Goal: Task Accomplishment & Management: Manage account settings

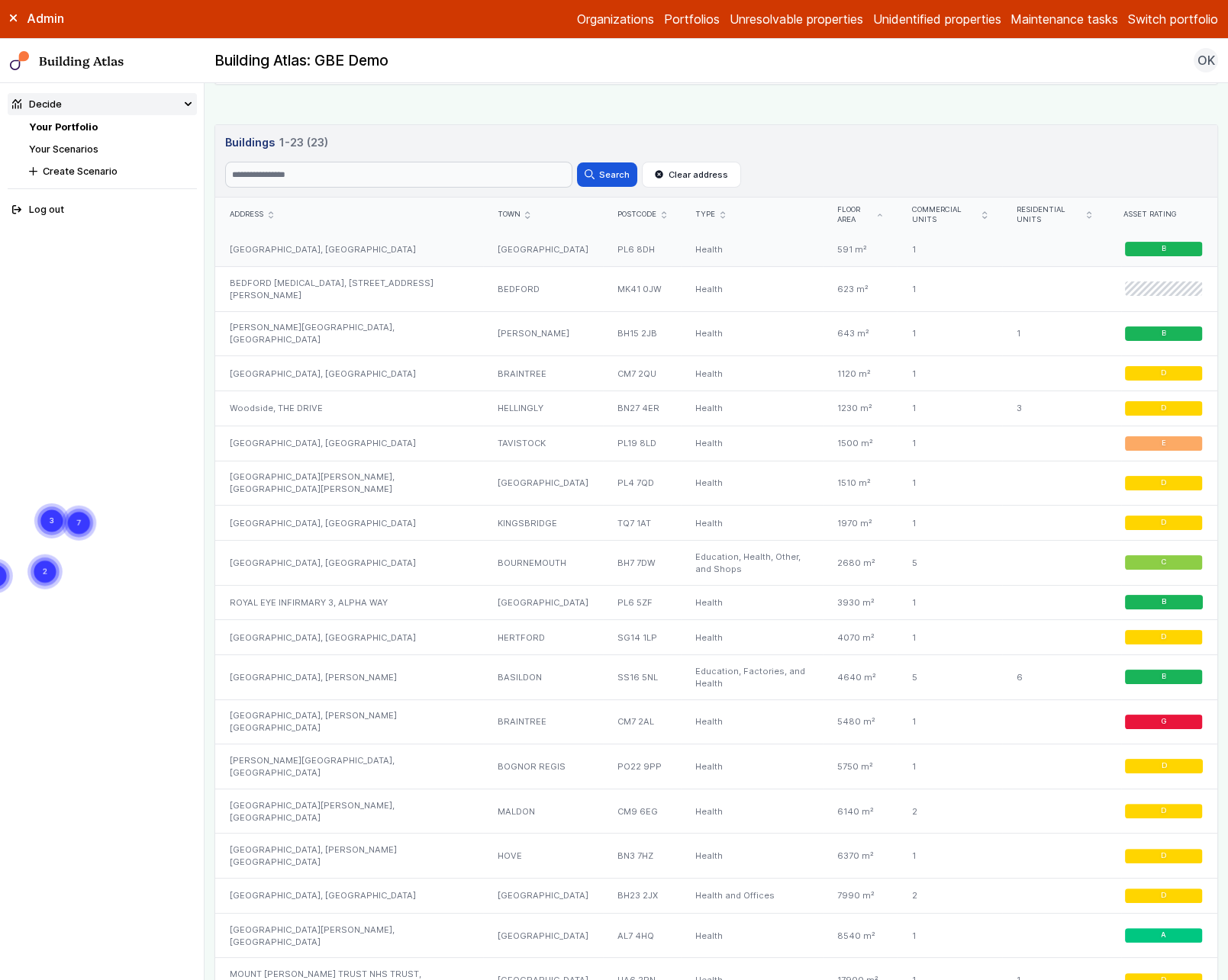
scroll to position [786, 0]
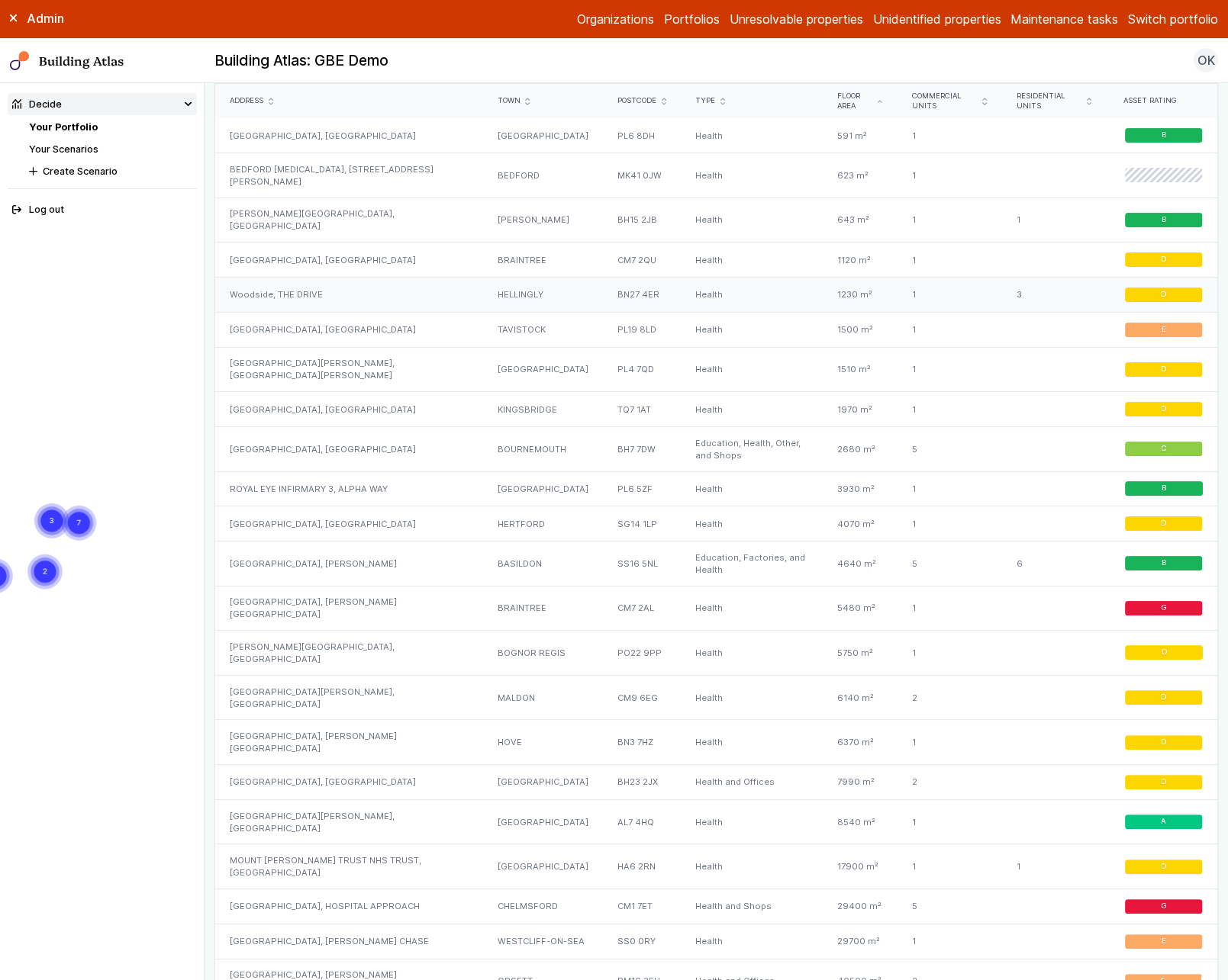
click at [432, 278] on div "Woodside, THE DRIVE" at bounding box center [349, 296] width 268 height 36
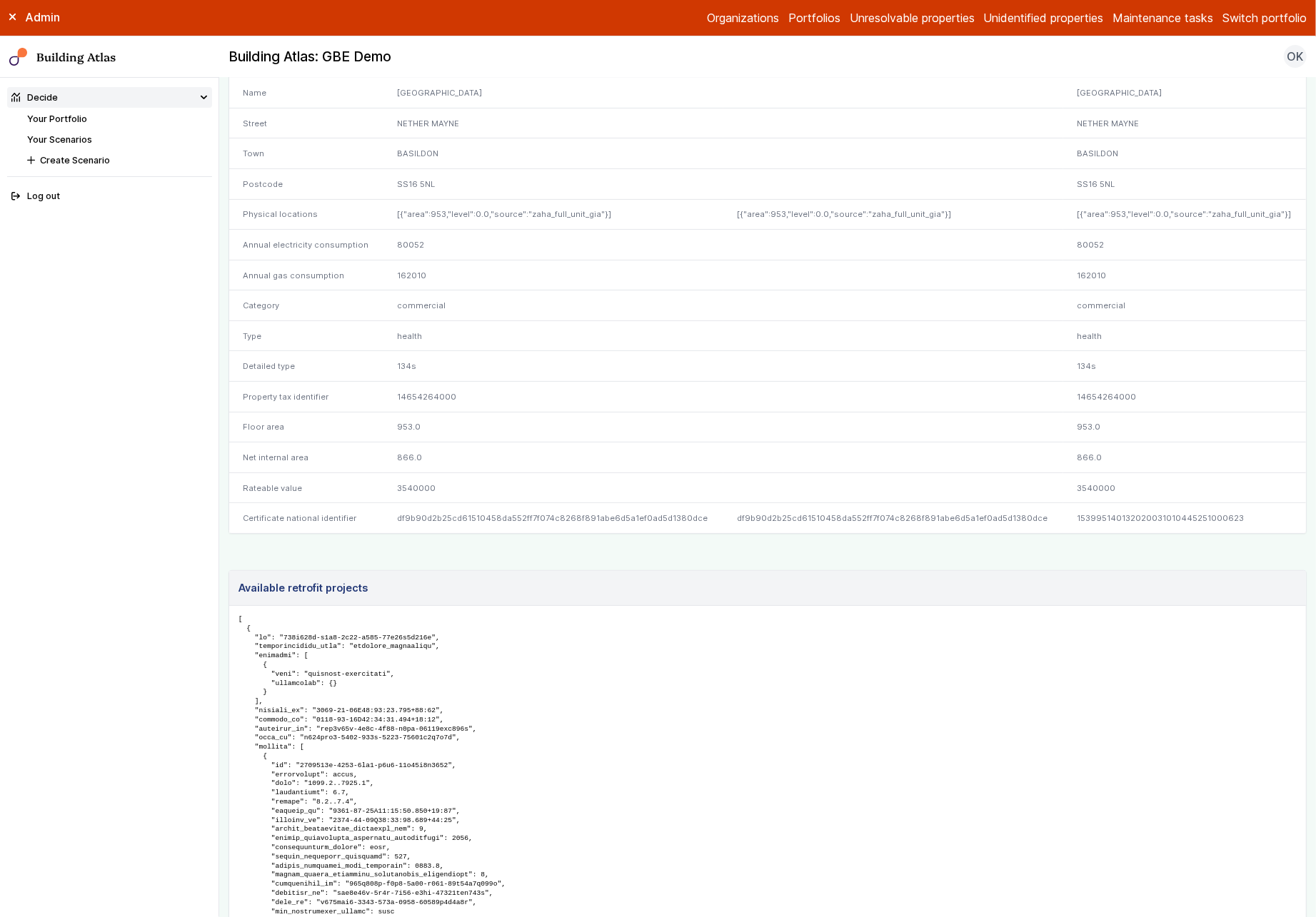
scroll to position [256, 0]
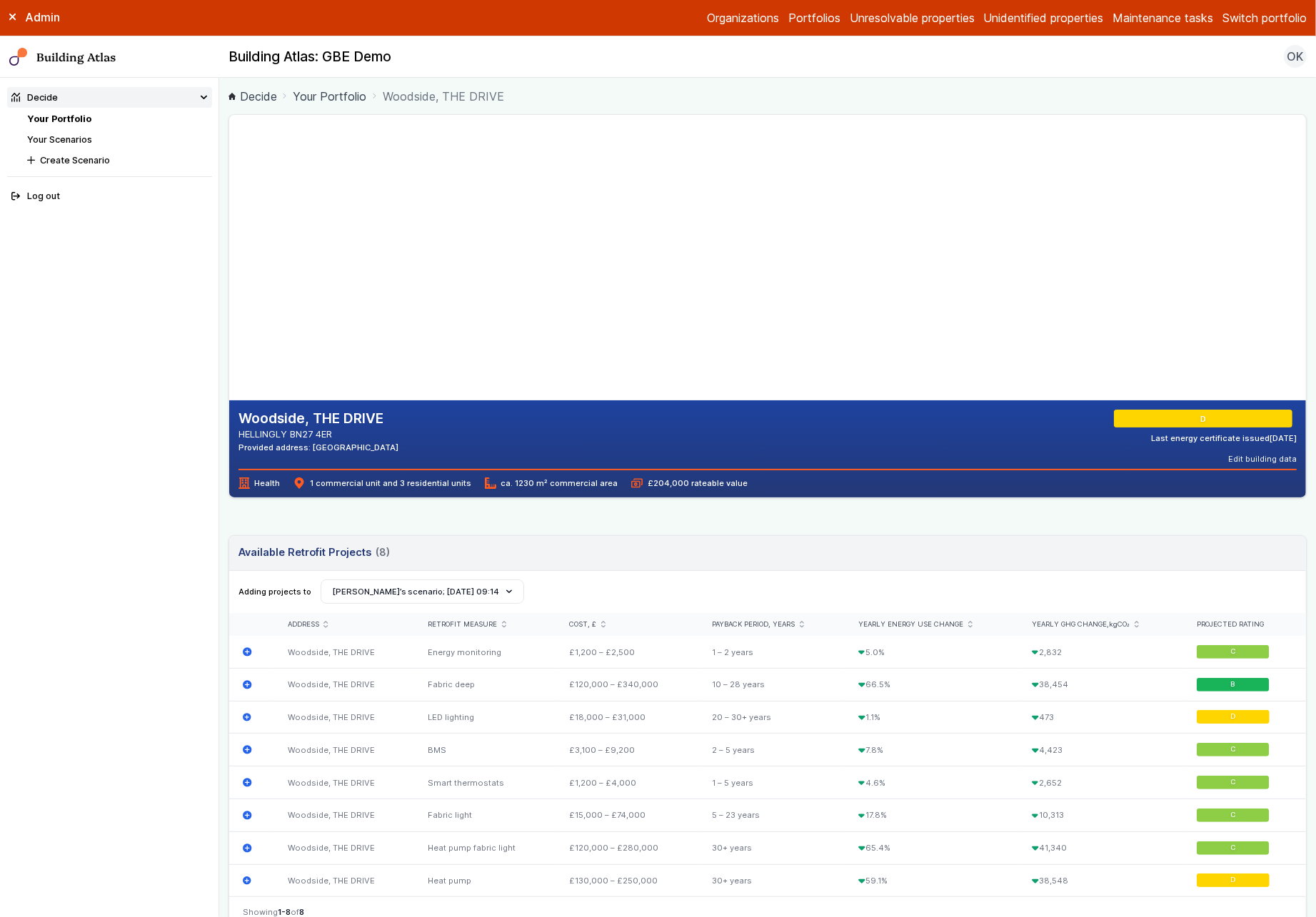
click at [571, 523] on div "Woodside, THE DRIVE HELLINGLY BN27 4ER Provided address: Woodside, BN27 4ER D L…" at bounding box center [768, 697] width 1078 height 1165
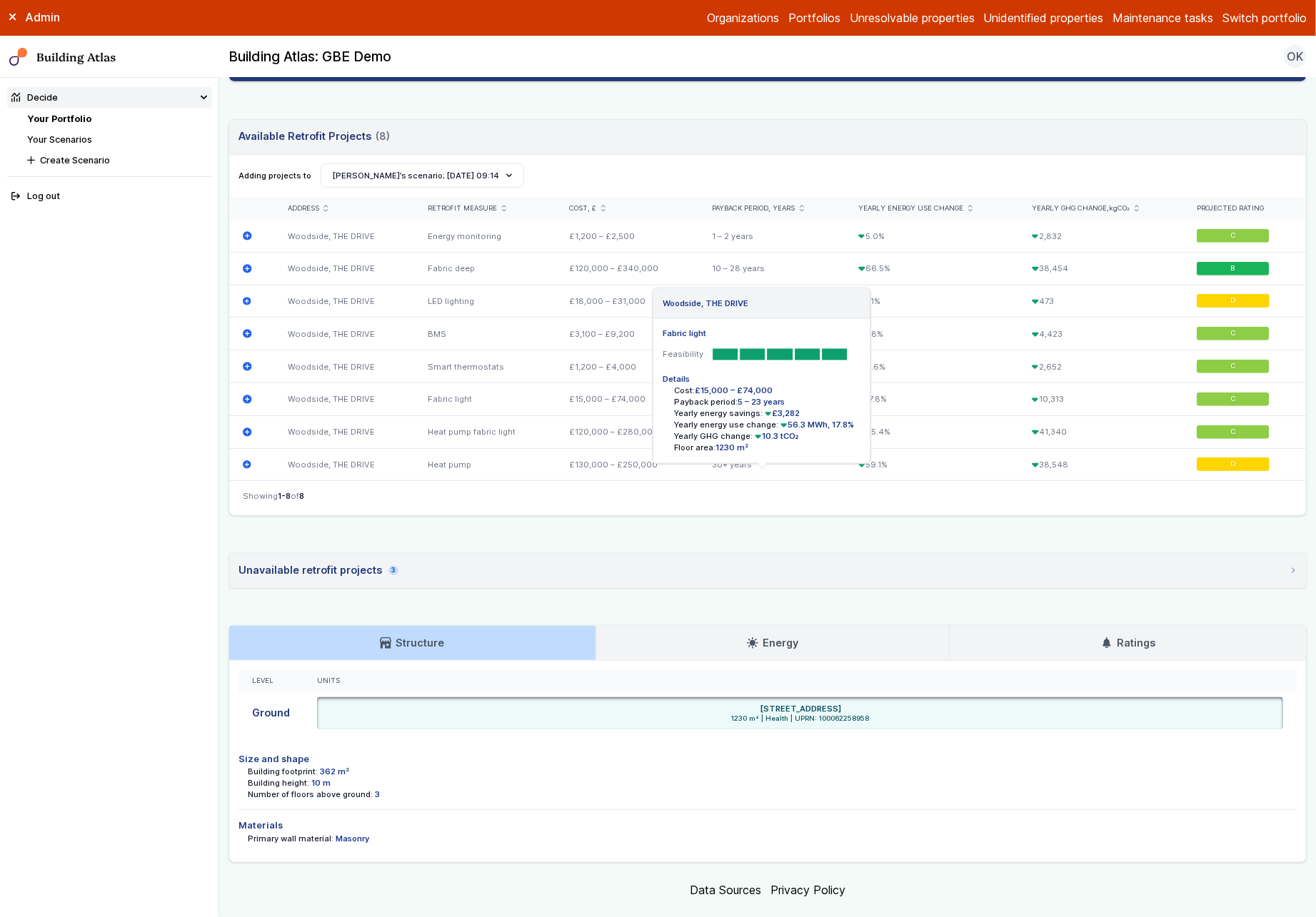
scroll to position [434, 0]
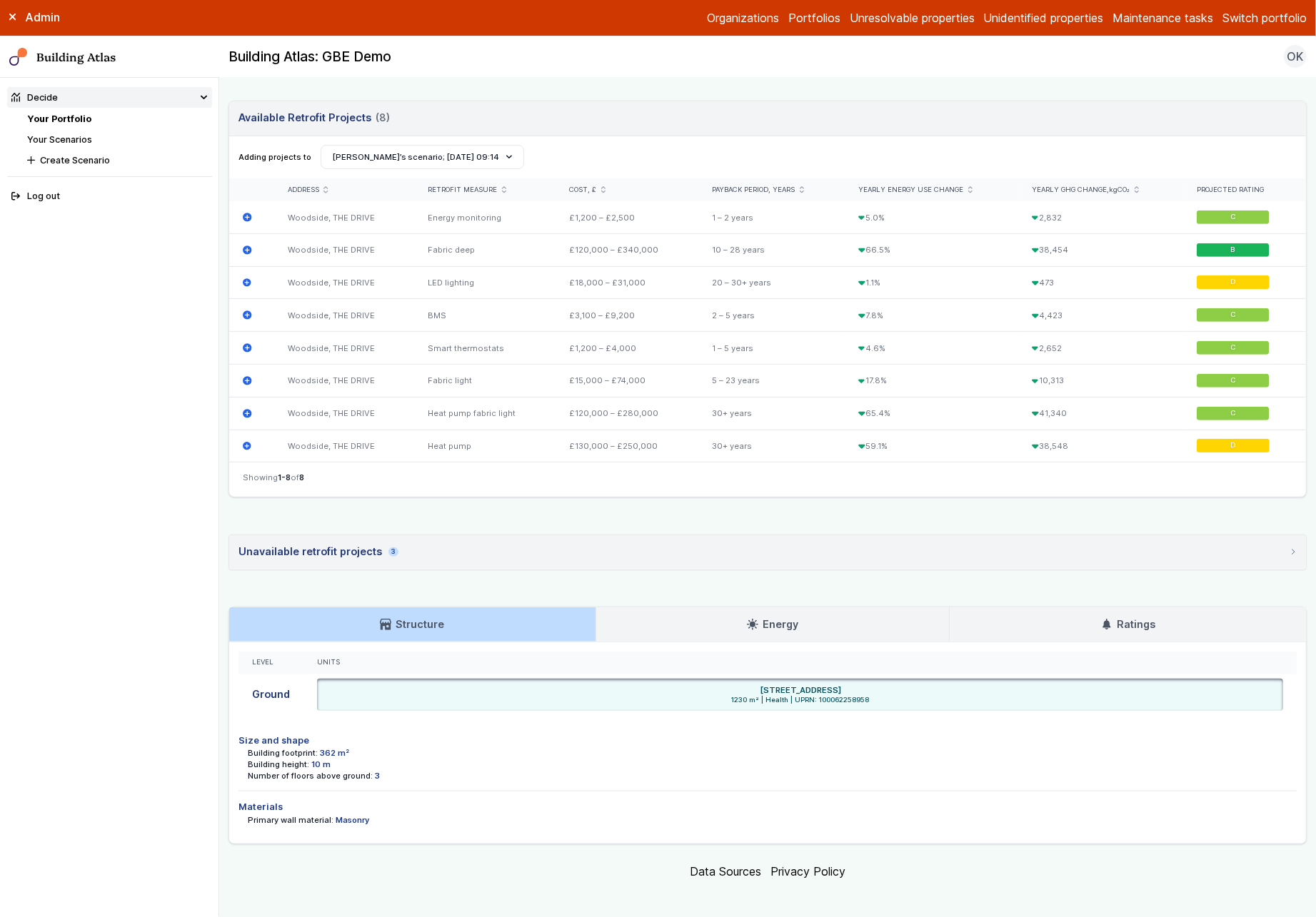
click at [792, 609] on link "Energy" at bounding box center [773, 624] width 353 height 34
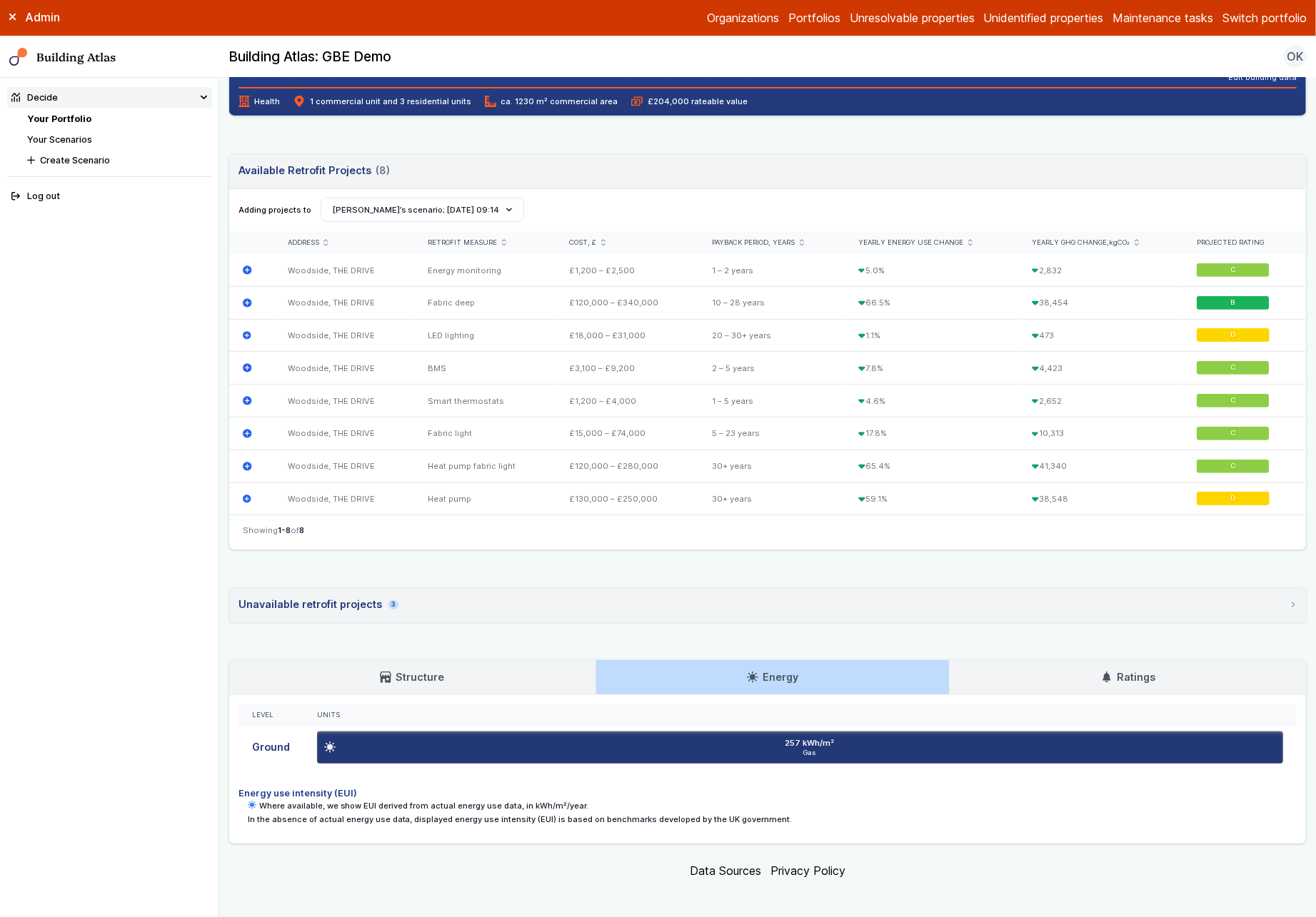
click at [1158, 676] on link "Ratings" at bounding box center [1127, 677] width 356 height 34
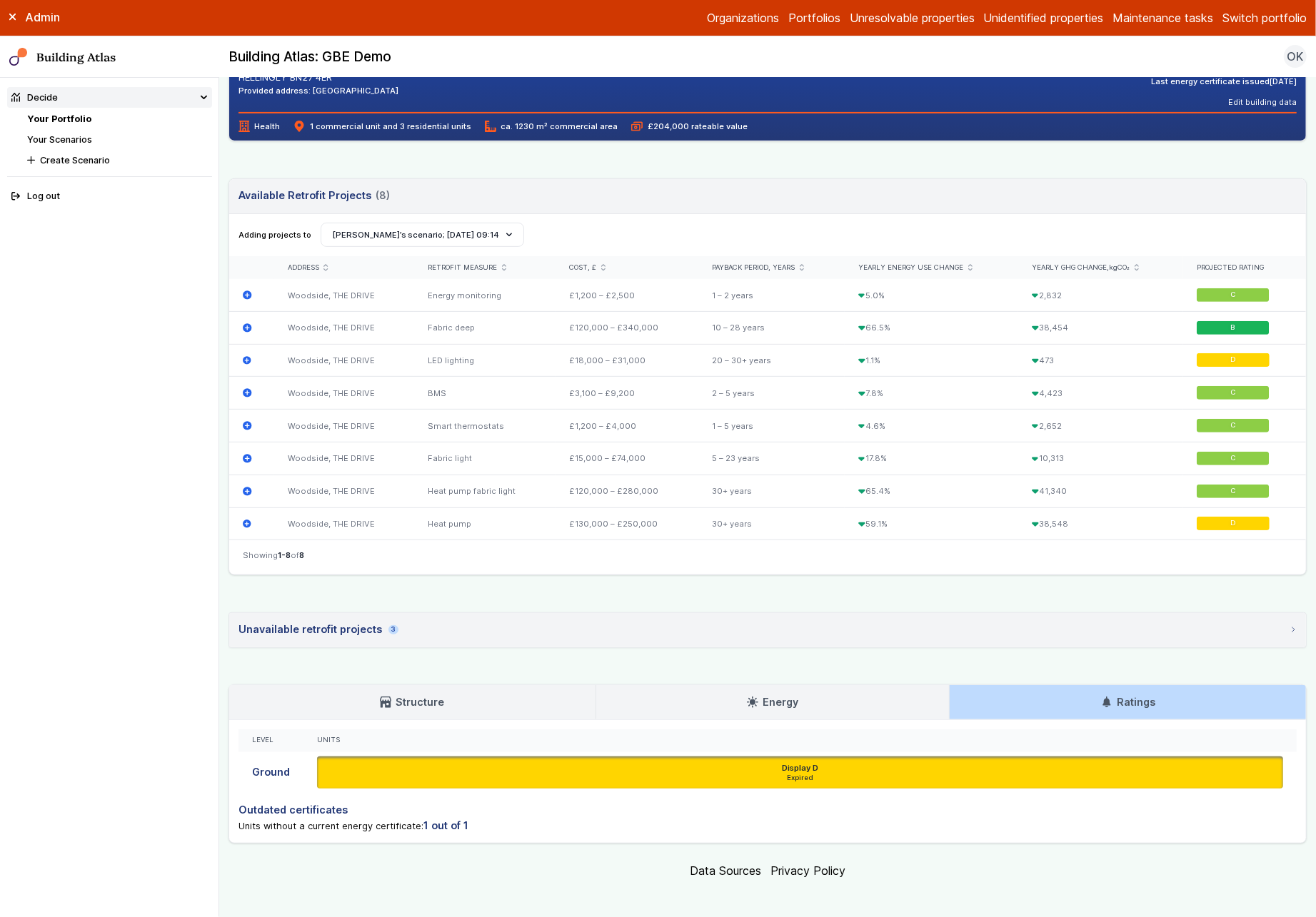
click at [759, 701] on h3 "Energy" at bounding box center [773, 702] width 52 height 16
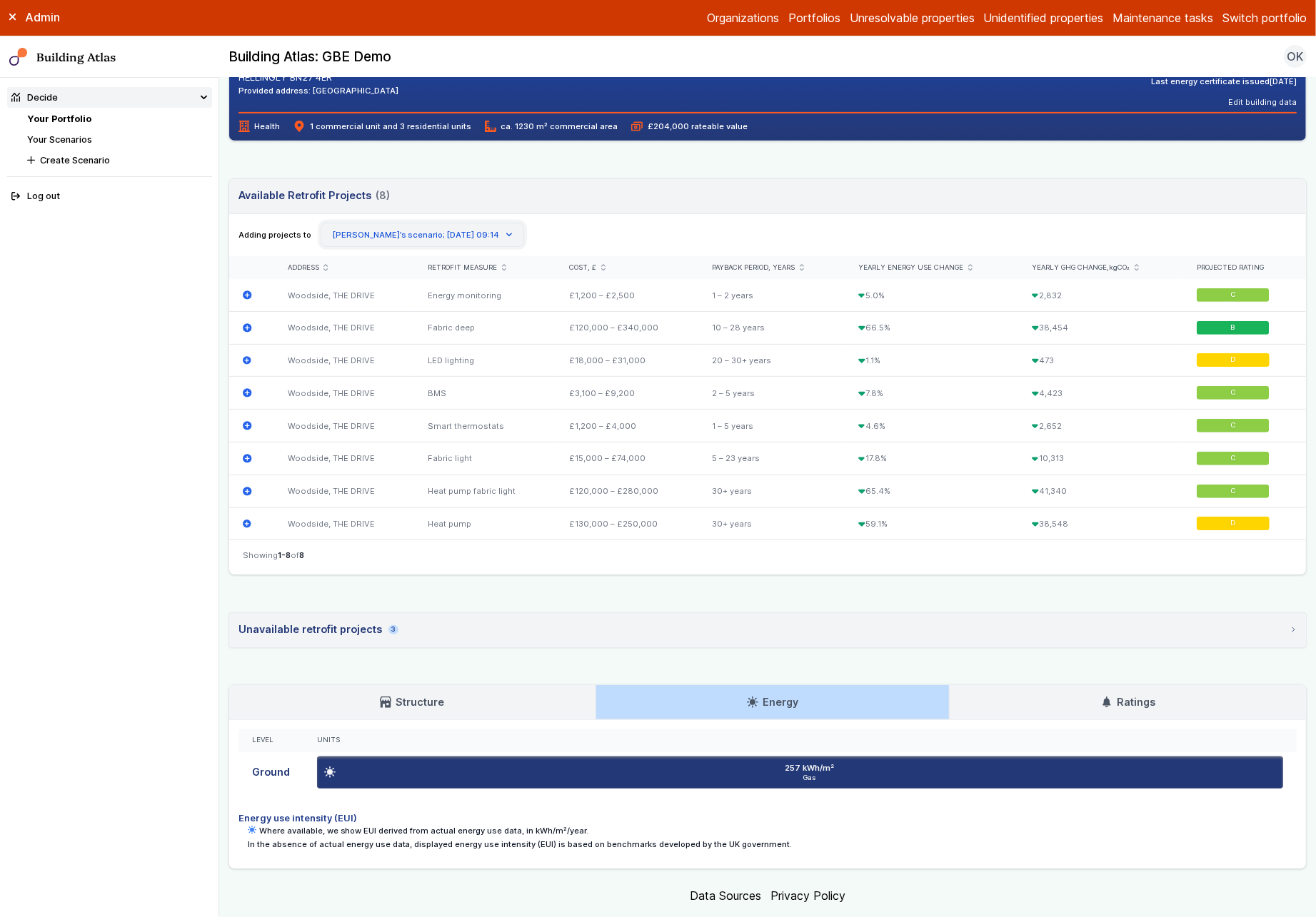
click at [474, 236] on button "Olga Khroustaleva’s scenario; 06 Sep 09:14" at bounding box center [423, 234] width 204 height 24
click at [582, 227] on div "Adding projects to Create Scenario Selected solar Ridhi Shah’s scenario; 08 Sep…" at bounding box center [768, 234] width 1059 height 24
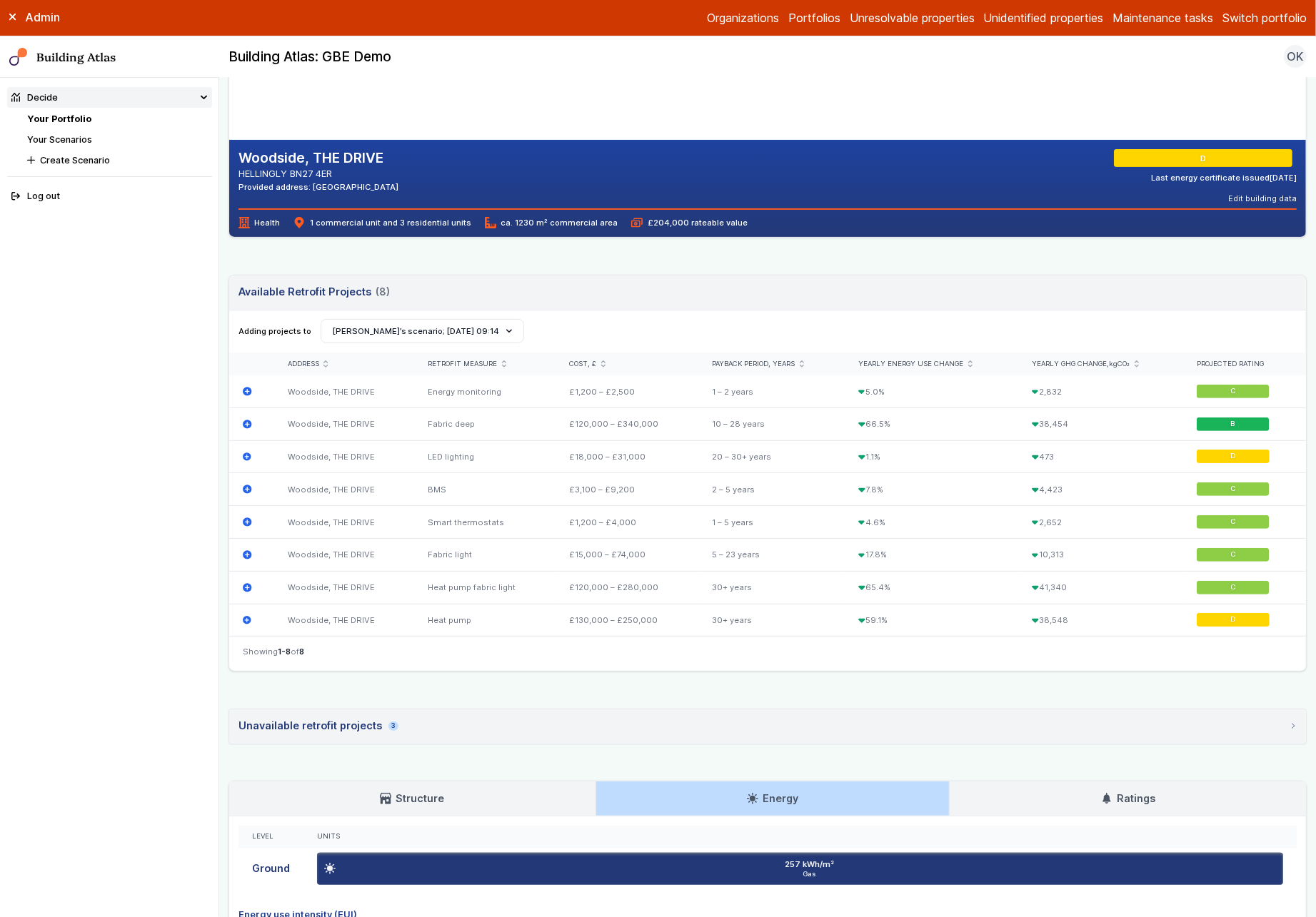
scroll to position [58, 0]
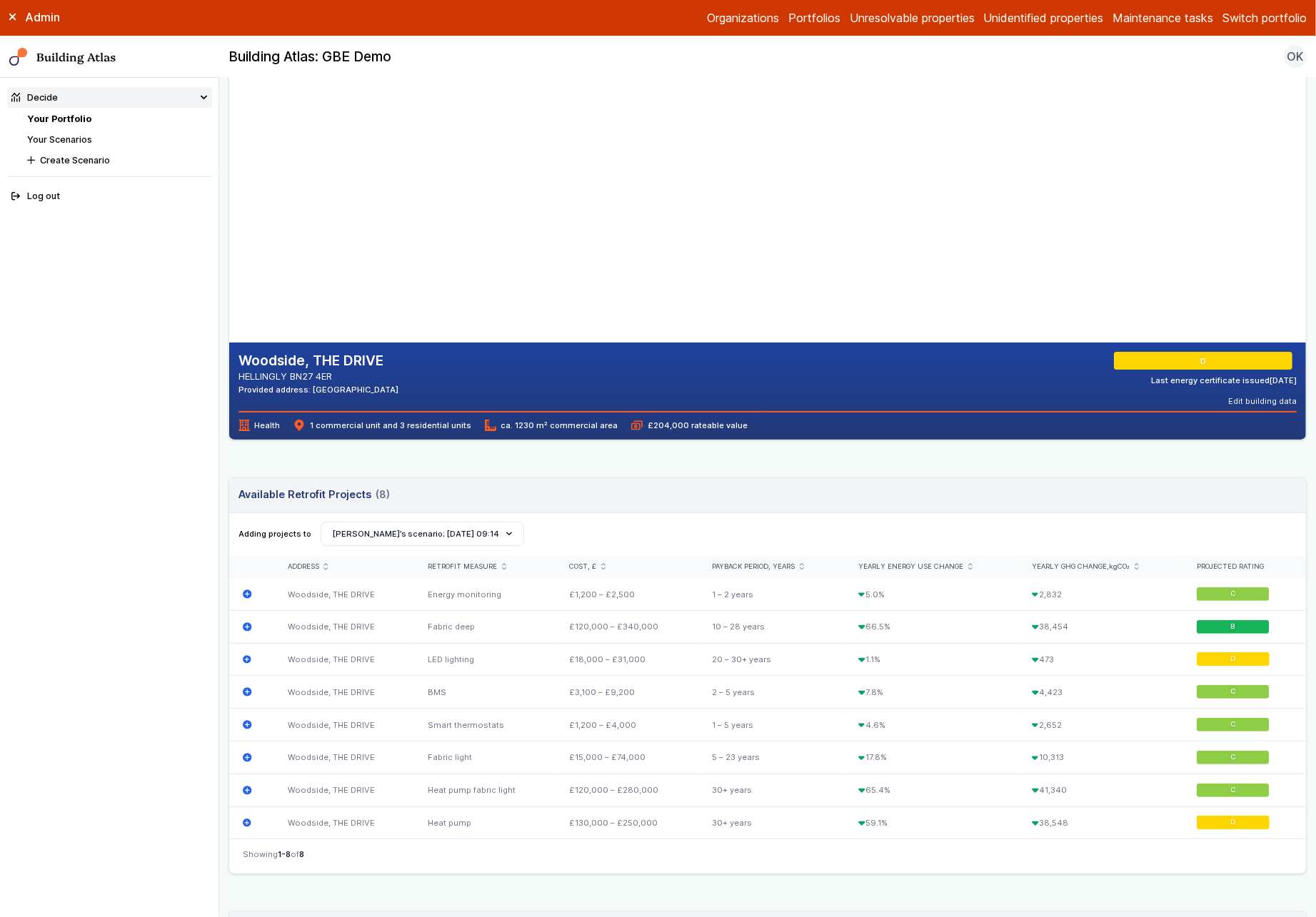
click at [1267, 17] on button "Switch portfolio" at bounding box center [1264, 17] width 84 height 17
click at [0, 0] on button "[PERSON_NAME]-Waypoint" at bounding box center [0, 0] width 0 height 0
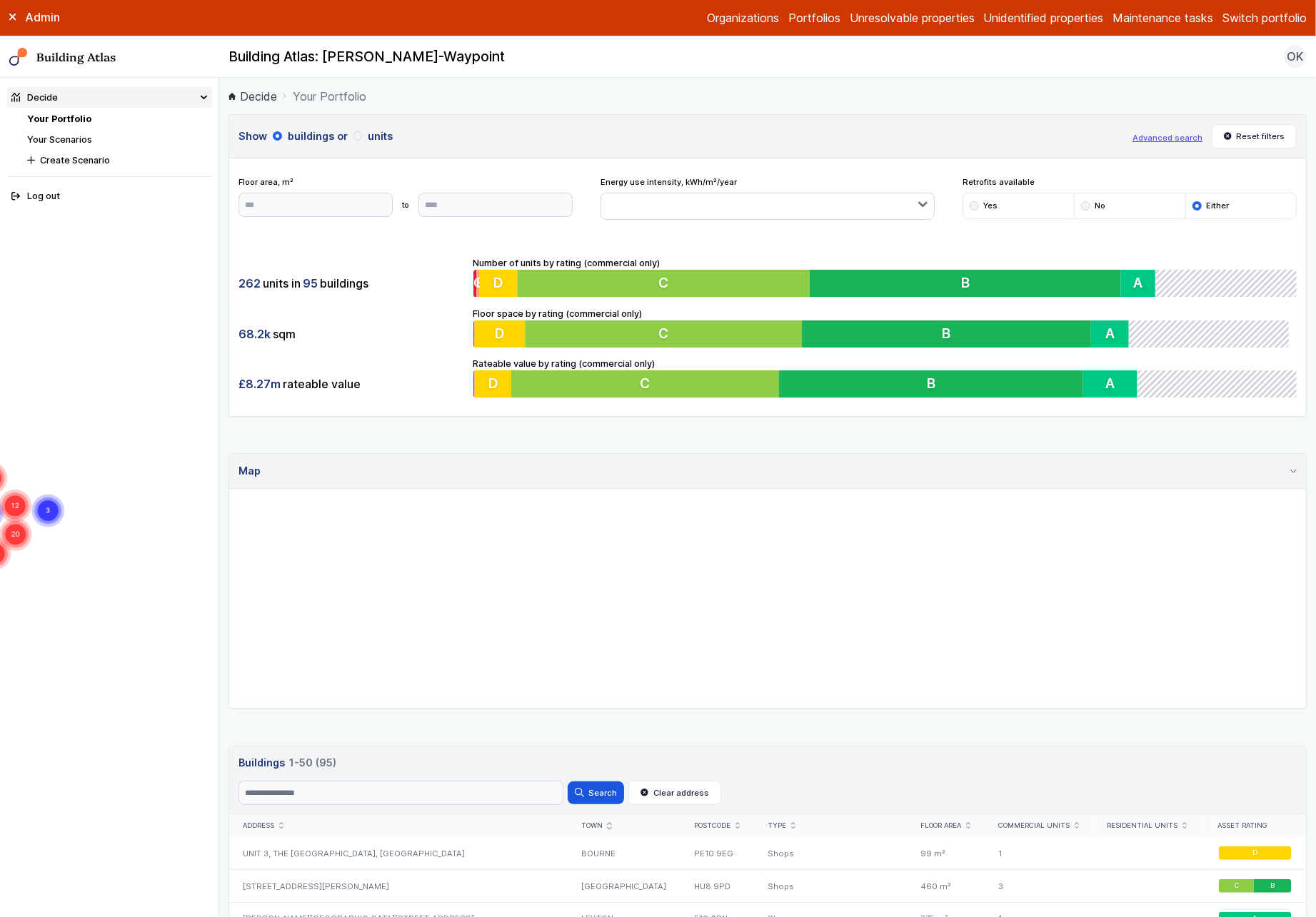
click at [75, 141] on link "Your Scenarios" at bounding box center [60, 140] width 65 height 11
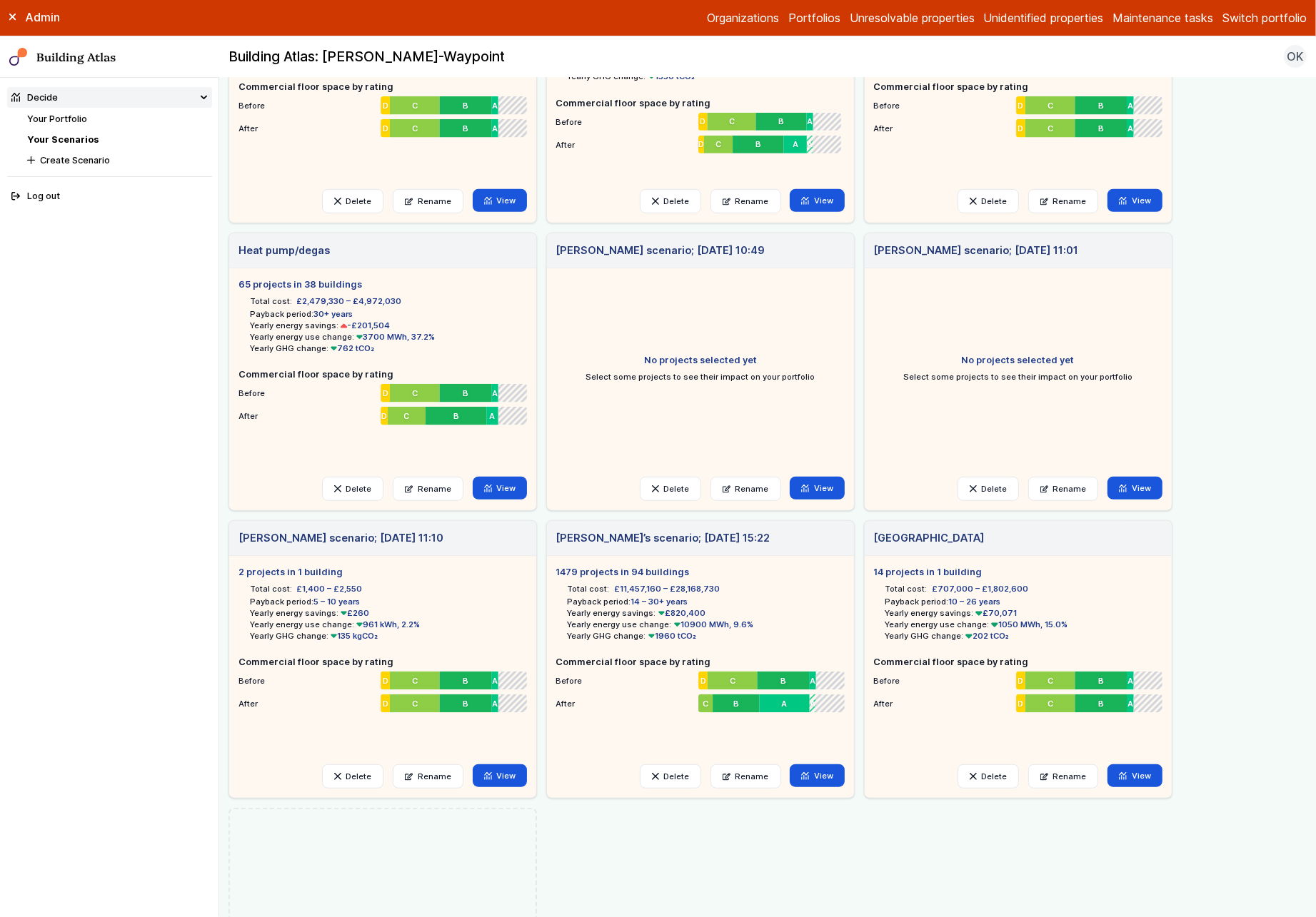
scroll to position [458, 0]
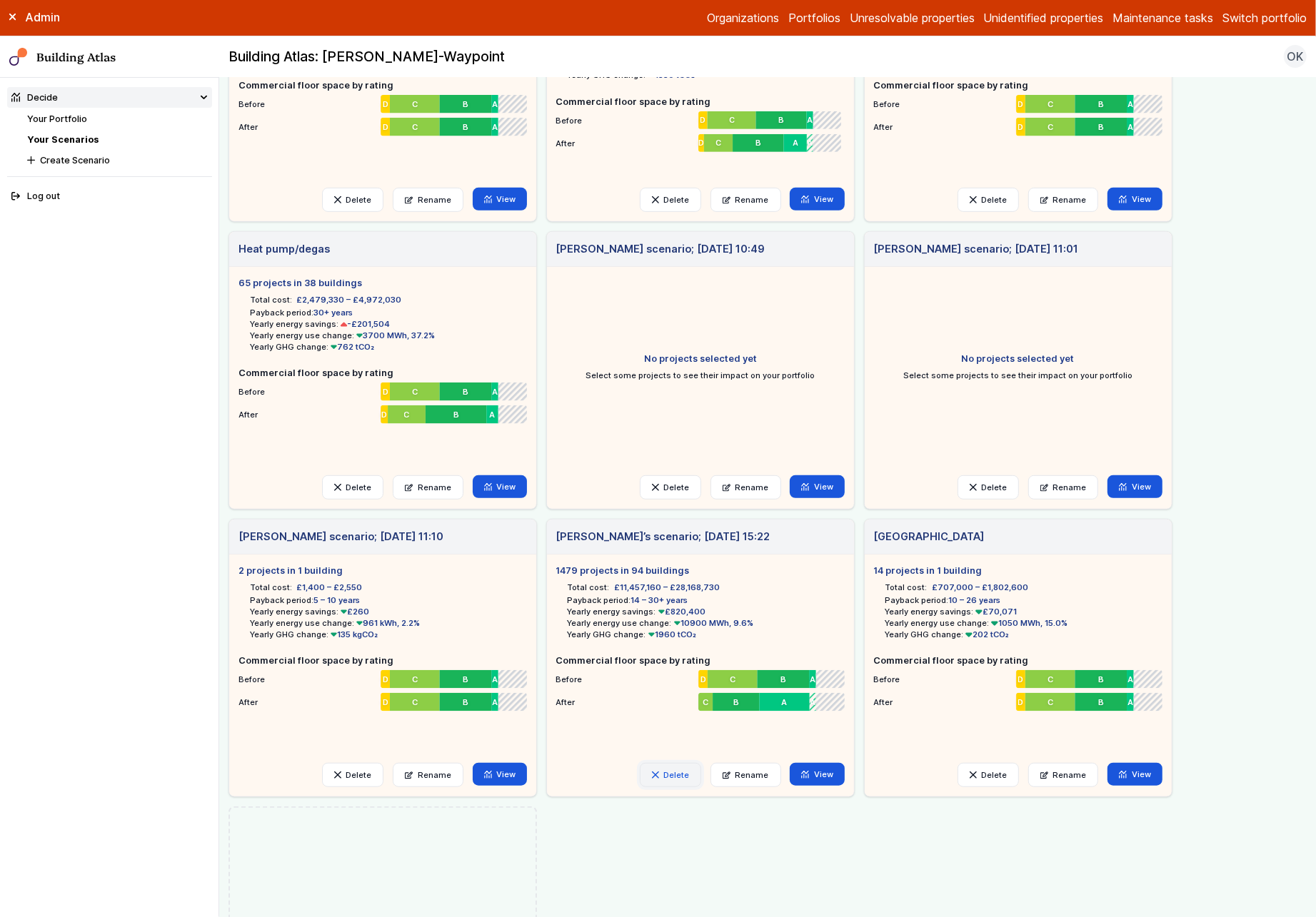
click at [687, 773] on button "Delete" at bounding box center [670, 775] width 61 height 24
click at [0, 0] on button "Delete" at bounding box center [0, 0] width 0 height 0
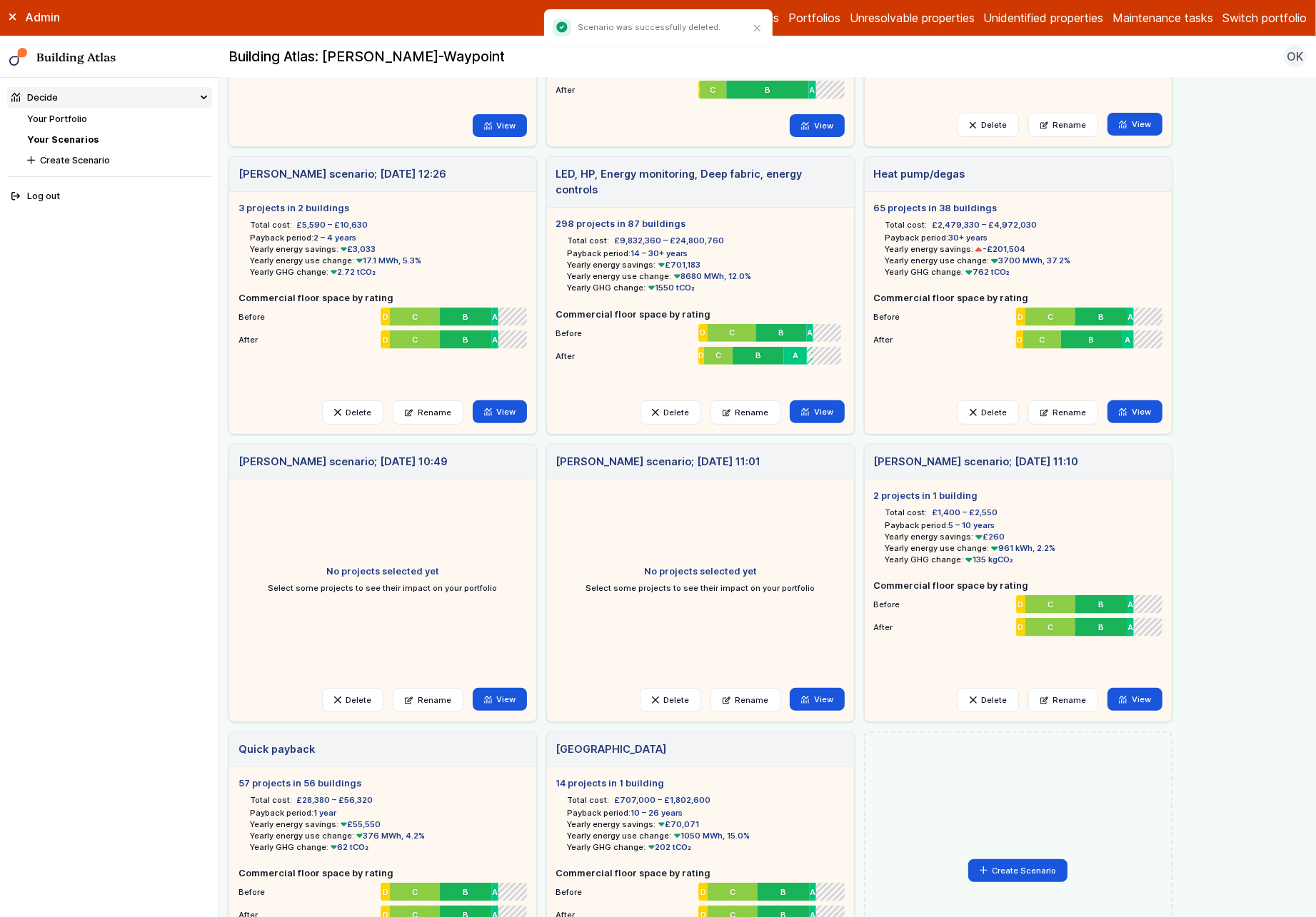
scroll to position [276, 0]
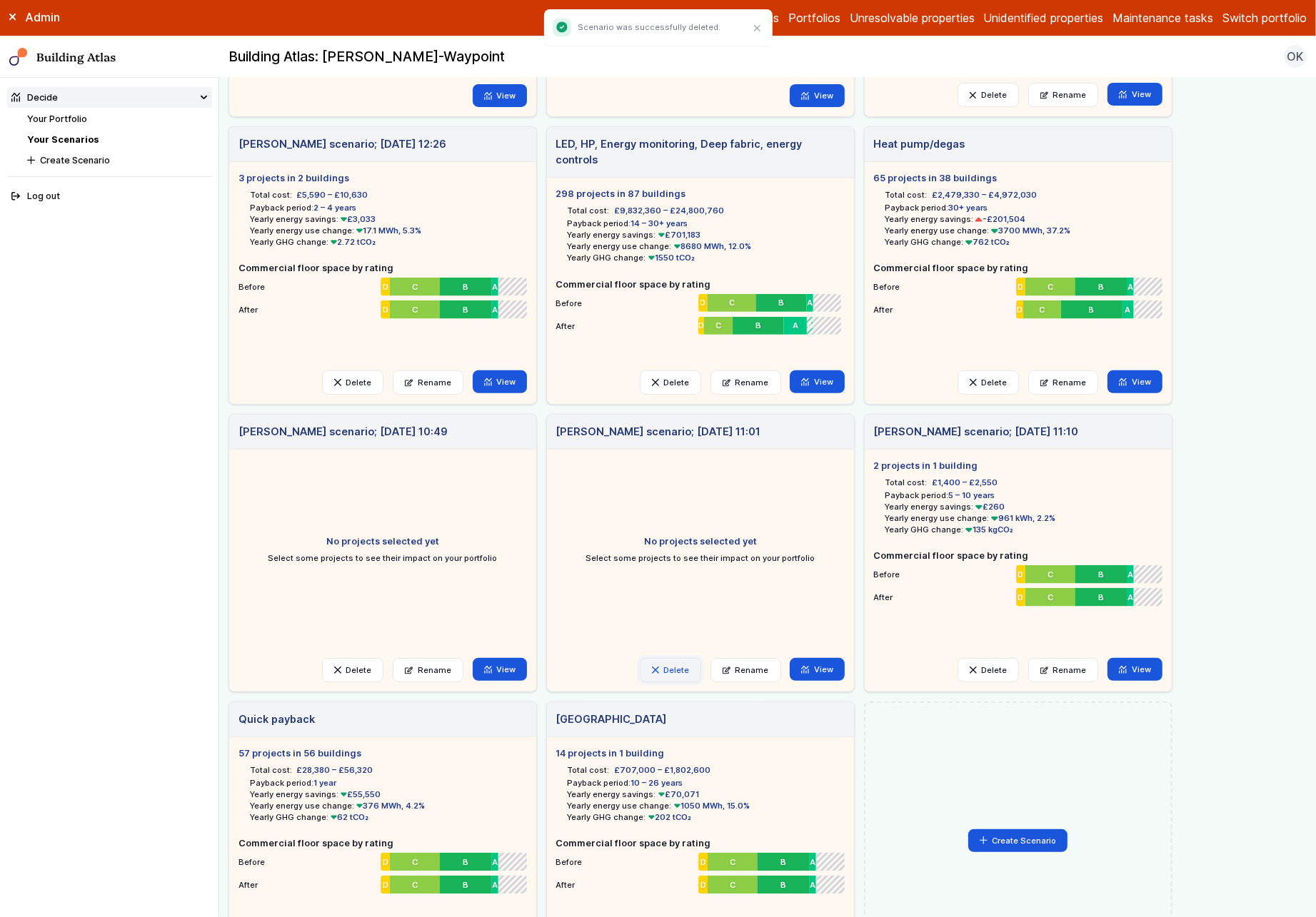
click at [681, 669] on button "Delete" at bounding box center [670, 669] width 61 height 24
click at [0, 0] on button "Delete" at bounding box center [0, 0] width 0 height 0
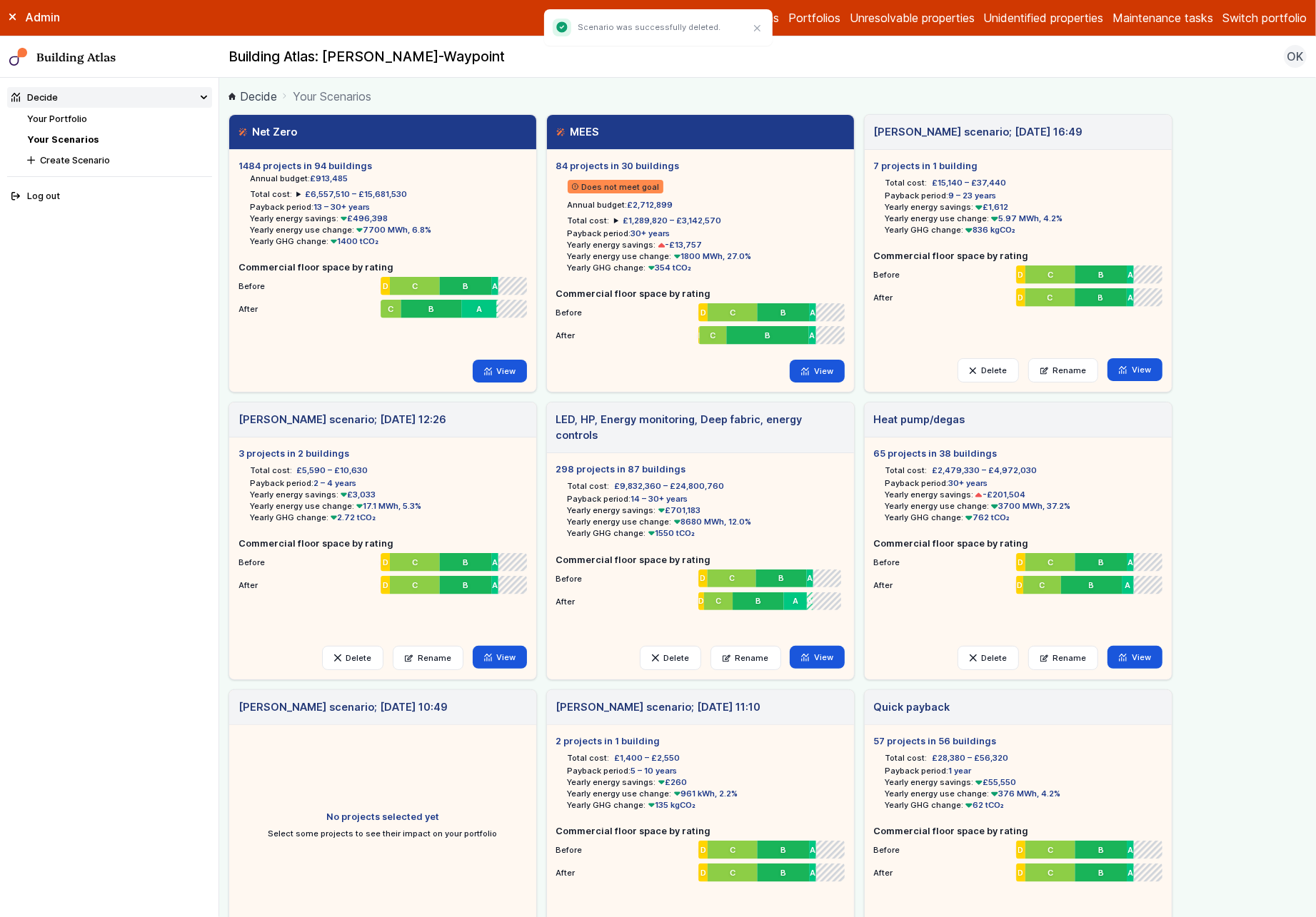
scroll to position [165, 0]
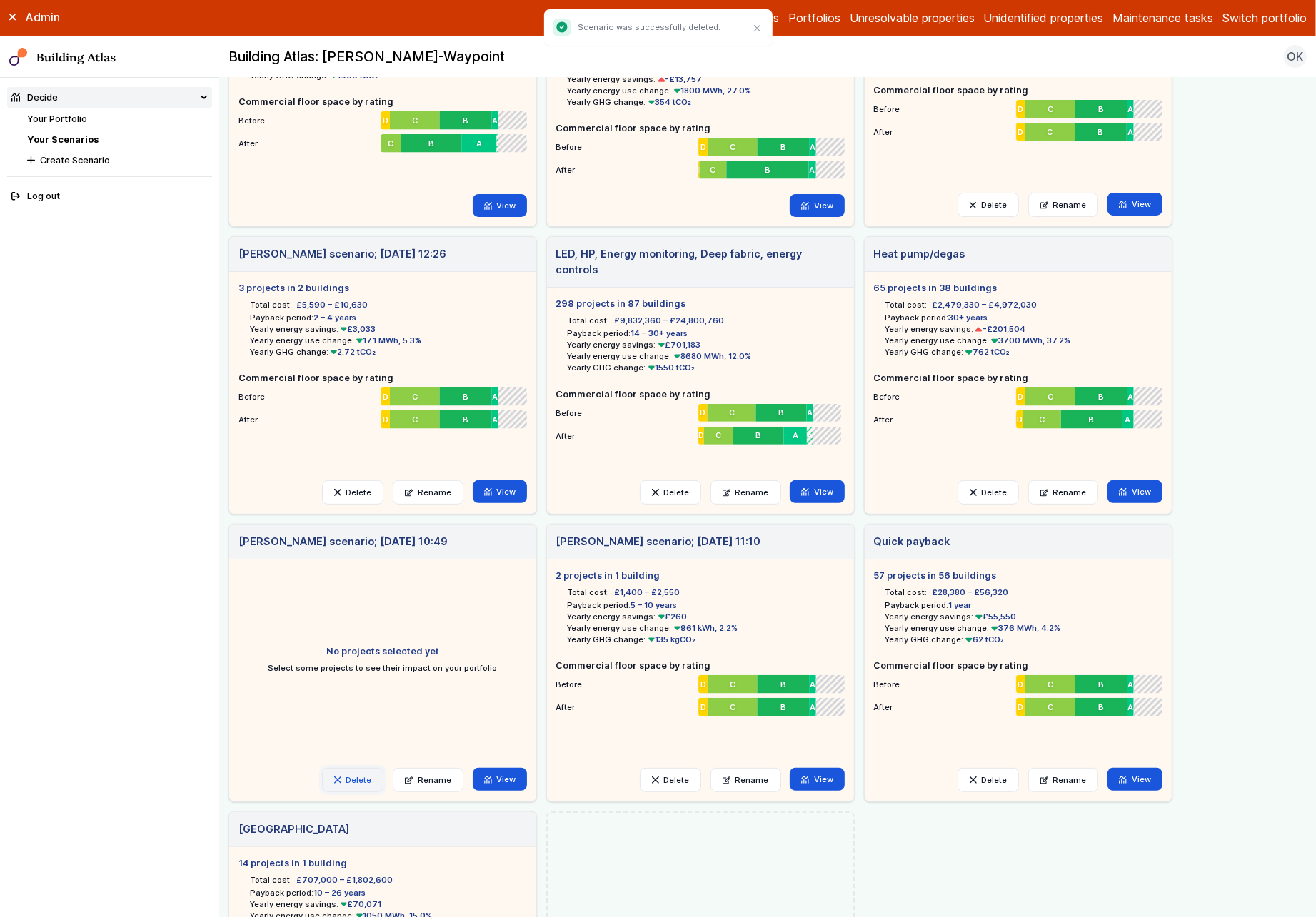
click at [346, 783] on button "Delete" at bounding box center [353, 780] width 61 height 24
click at [0, 0] on button "Delete" at bounding box center [0, 0] width 0 height 0
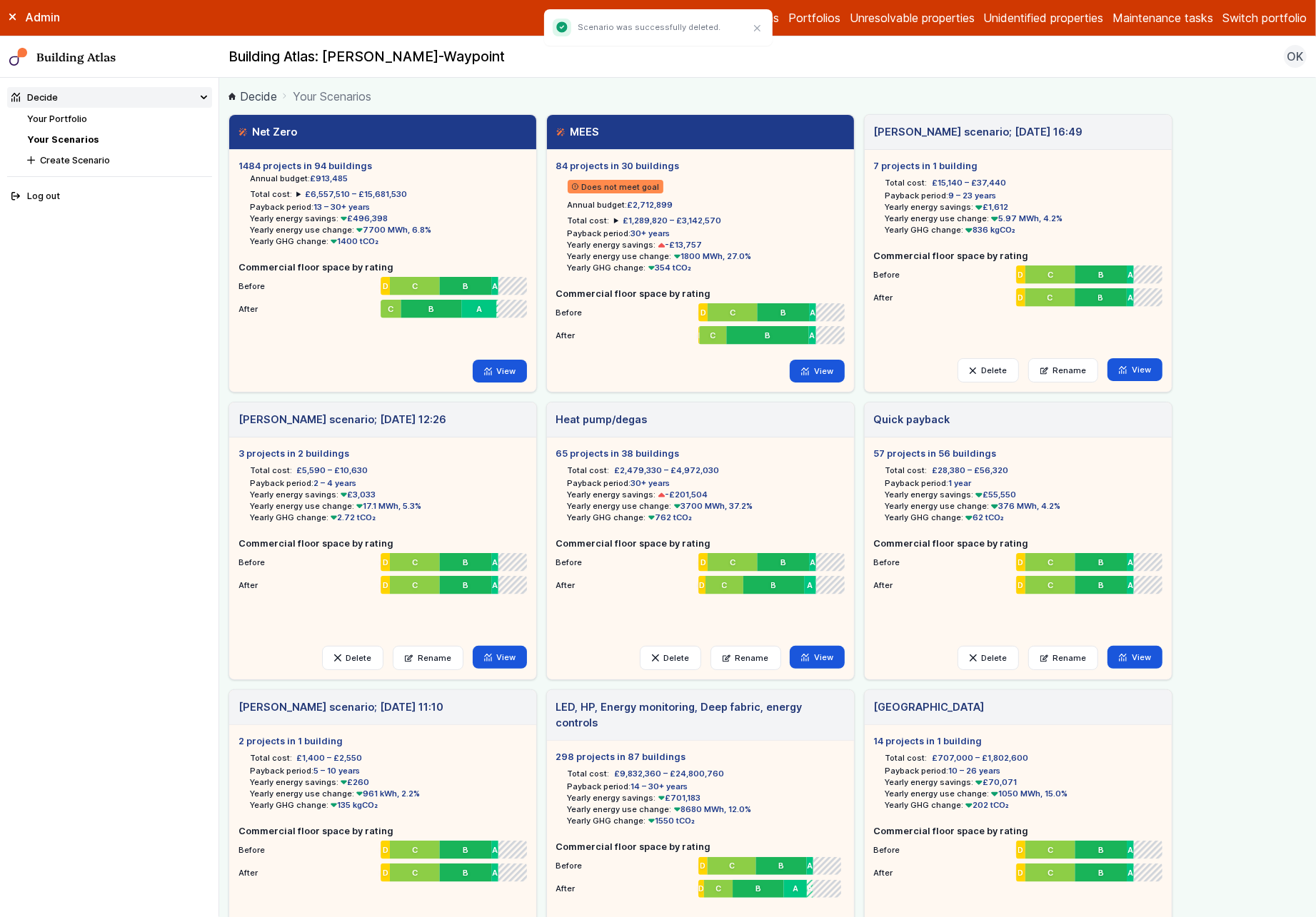
click at [1237, 19] on button "Switch portfolio" at bounding box center [1264, 17] width 84 height 17
click at [0, 0] on button "PwC - demo portfolio" at bounding box center [0, 0] width 0 height 0
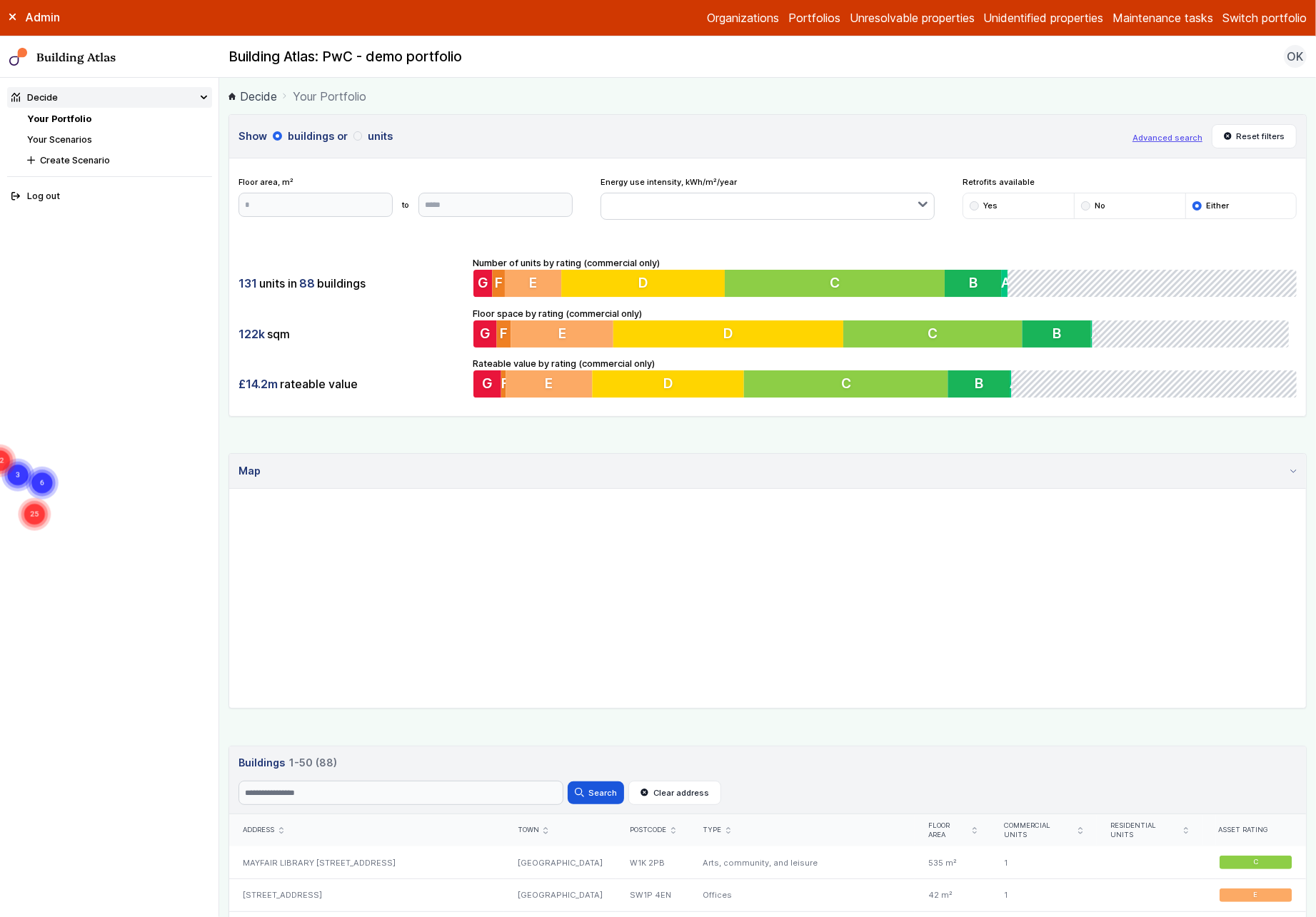
click at [66, 137] on link "Your Scenarios" at bounding box center [60, 140] width 65 height 11
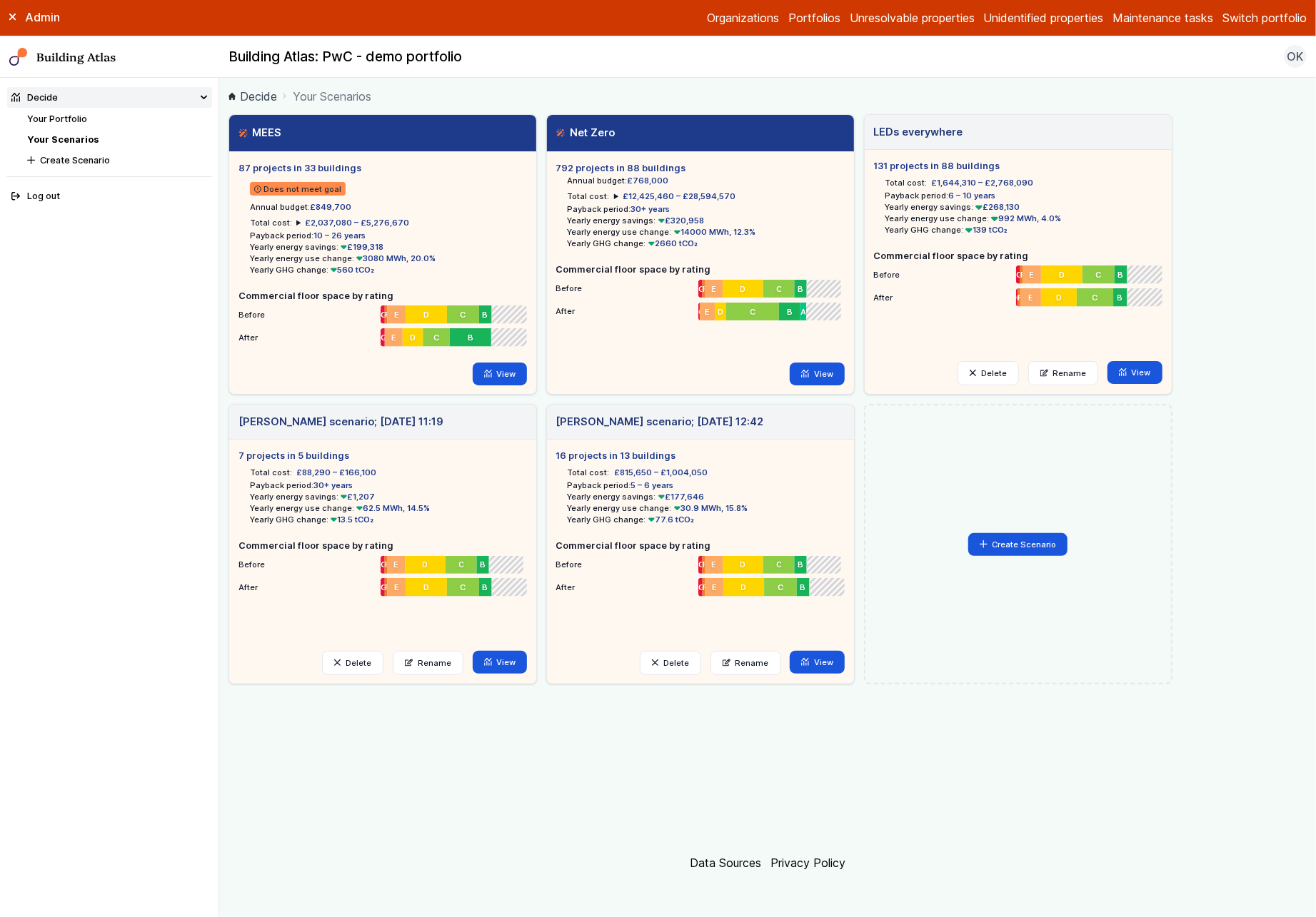
click at [1255, 19] on button "Switch portfolio" at bounding box center [1264, 17] width 84 height 17
click at [0, 0] on button "Westminster Demo Properties" at bounding box center [0, 0] width 0 height 0
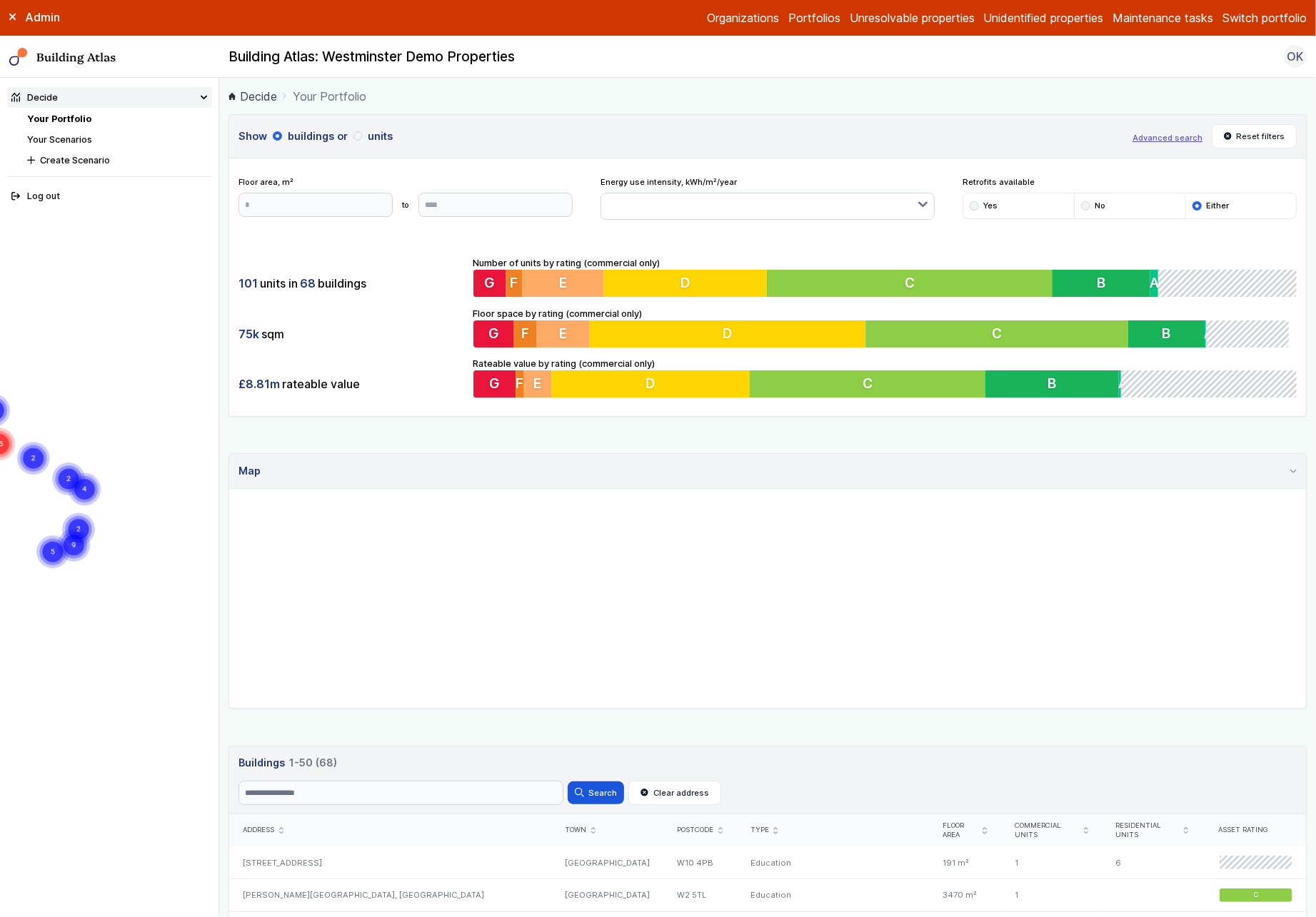
click at [68, 140] on link "Your Scenarios" at bounding box center [60, 140] width 65 height 11
